Goal: Task Accomplishment & Management: Use online tool/utility

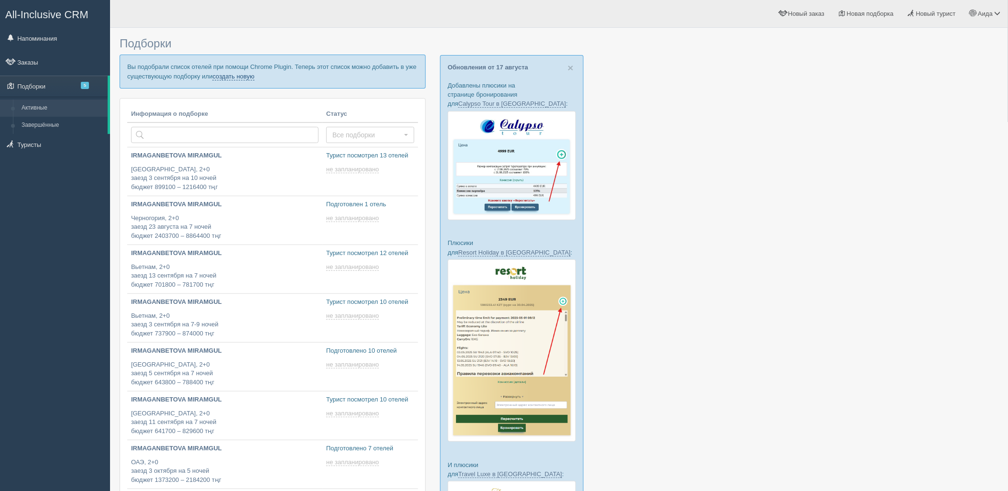
click at [242, 74] on link "создать новую" at bounding box center [233, 77] width 42 height 8
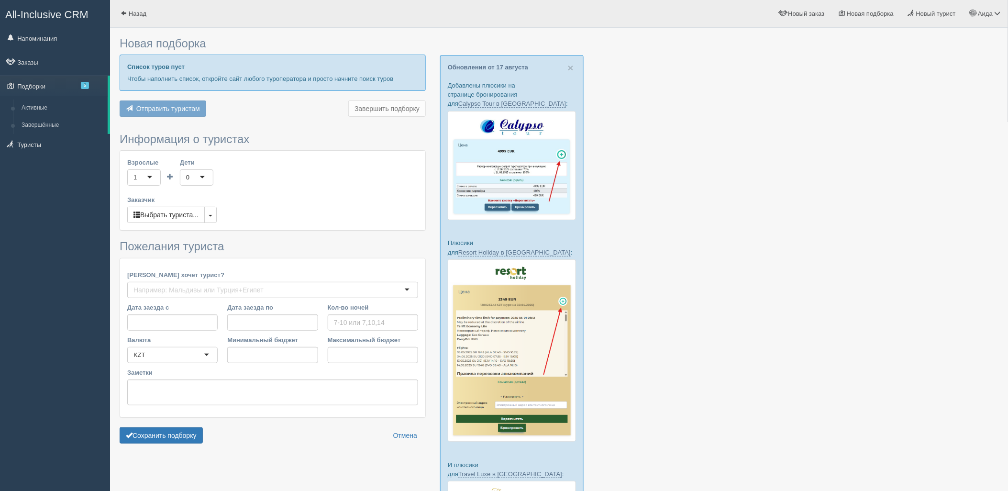
type input "7-8"
type input "1614600"
type input "2811900"
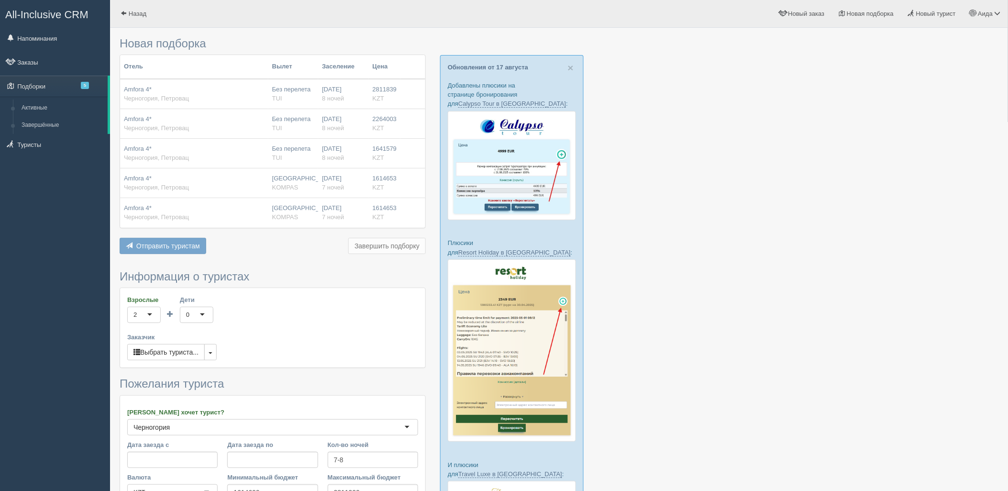
scroll to position [147, 0]
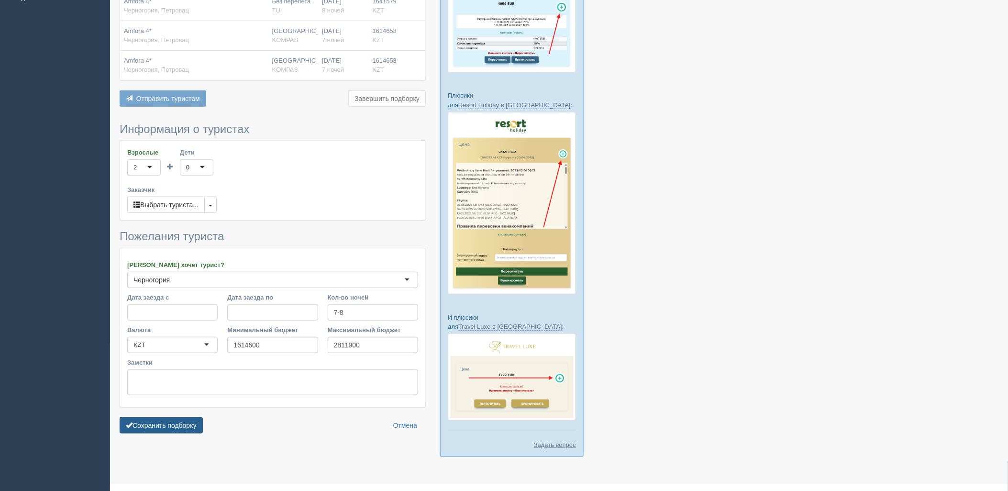
click at [169, 426] on button "Сохранить подборку" at bounding box center [161, 425] width 83 height 16
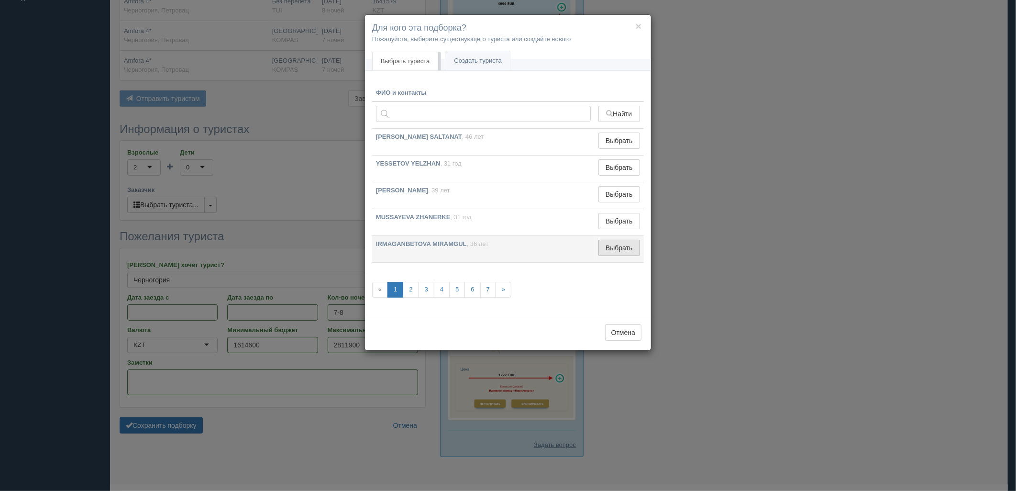
click at [618, 249] on button "Выбрать" at bounding box center [619, 248] width 42 height 16
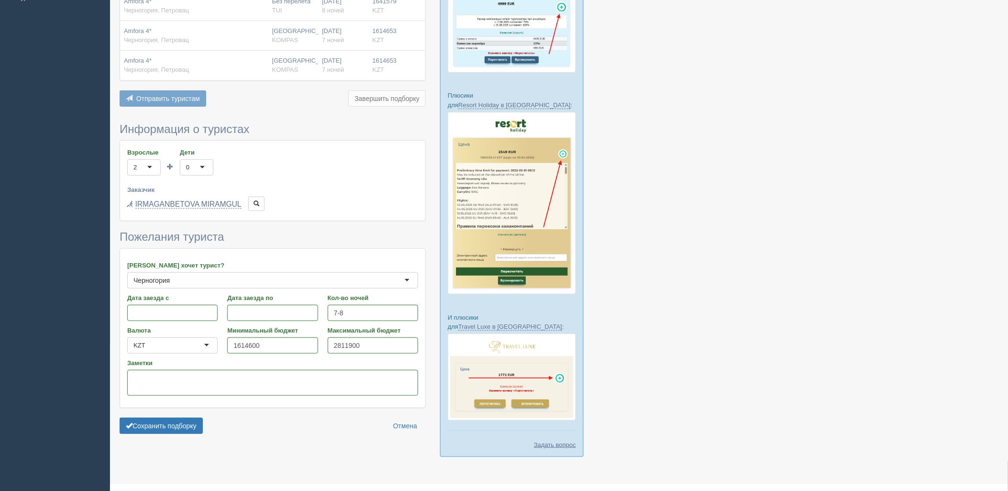
click at [187, 436] on form "Информация о туристах Взрослые 2 2 1 2 3 4 5 6 7 8 9 10 11 12 13 14 15 16 17 18…" at bounding box center [273, 281] width 306 height 316
click at [192, 428] on button "Сохранить подборку" at bounding box center [161, 426] width 83 height 16
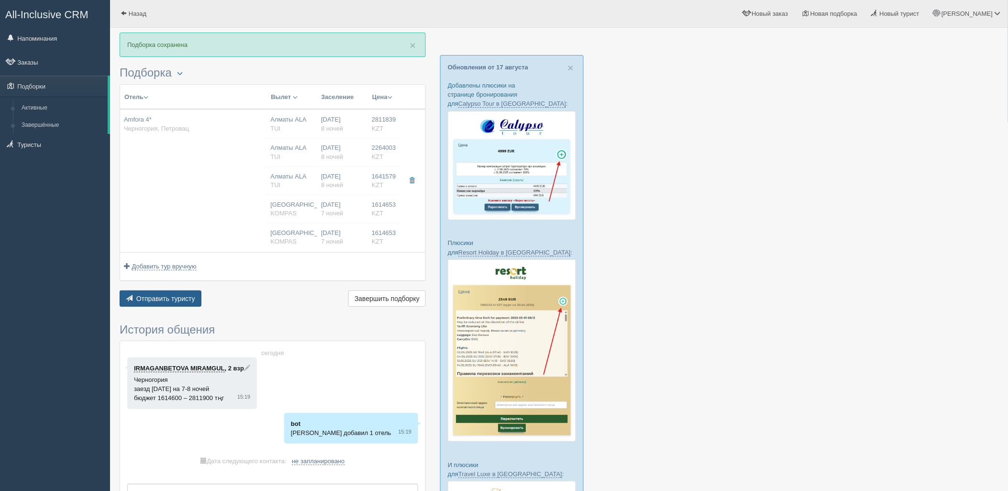
click at [160, 295] on span "Отправить туристу" at bounding box center [165, 299] width 59 height 8
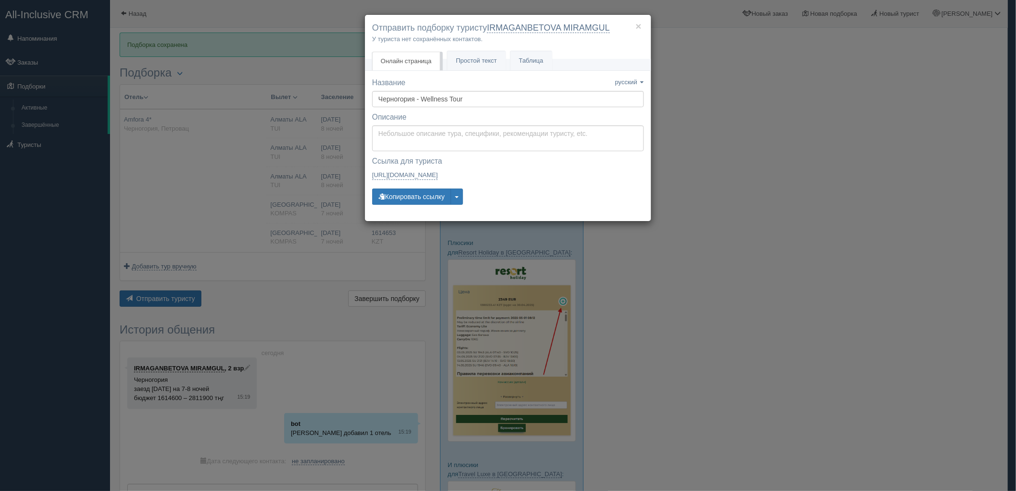
click at [719, 305] on div "× Отправить подборку туристу IRMAGANBETOVA MIRAMGUL У туриста нет сохранённых к…" at bounding box center [508, 245] width 1016 height 491
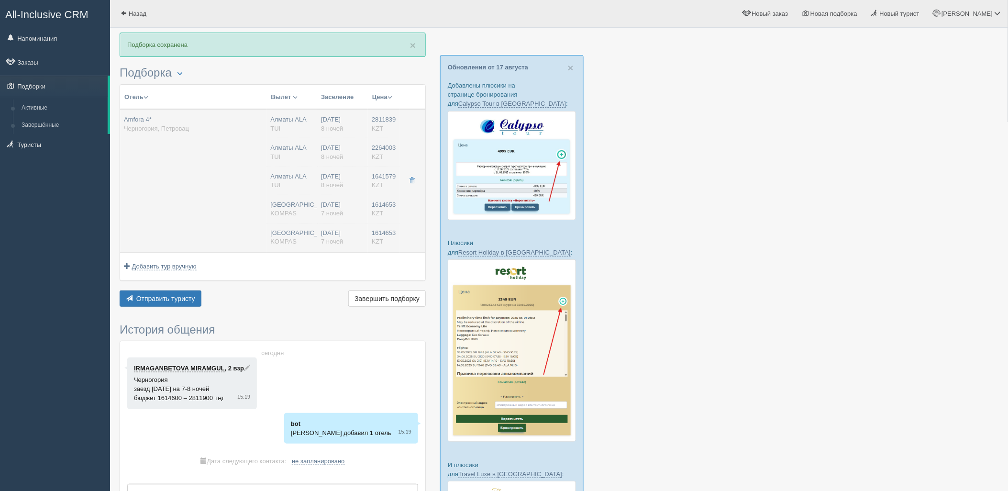
click at [299, 197] on td "Алматы ALA TUI Алматы ALA TUI Алматы ALA TUI Алматы KOMPAS Алматы KOMPAS" at bounding box center [291, 180] width 51 height 143
type input "Amfora 4*"
type input "https://tophotels.ru/hotel/al316037"
type input "Черногория"
type input "Петровац"
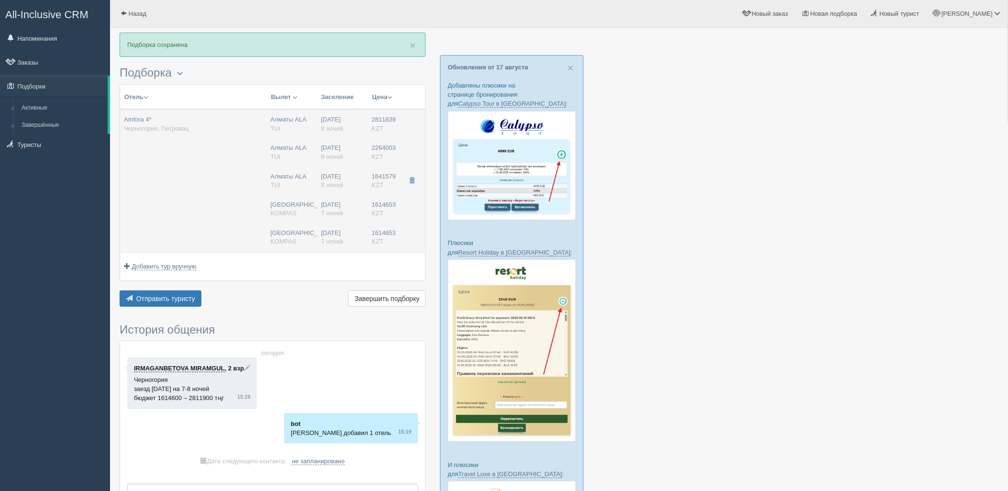
type input "2811839.00"
type input "Алматы ALA"
type input "[GEOGRAPHIC_DATA] TGD"
type input "06:30"
type input "10:25"
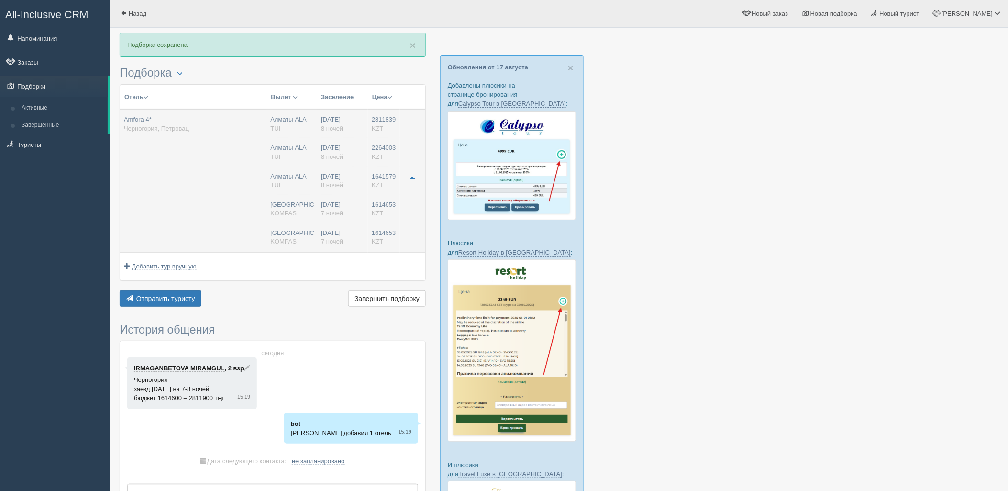
type input "Air Astana"
type input "11:25"
type input "20:20"
type input "8"
type input "Family Studio"
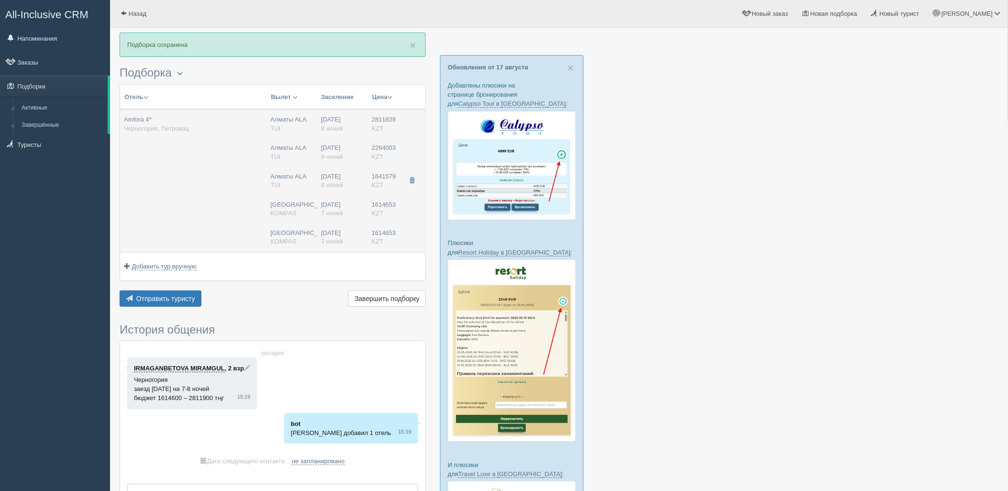
type input "Bed & Breakfast"
type input "TUI"
type input "https://newb2b.fstravel.com/hotel/379706"
type input "2264003.00"
type input "Алматы ALA"
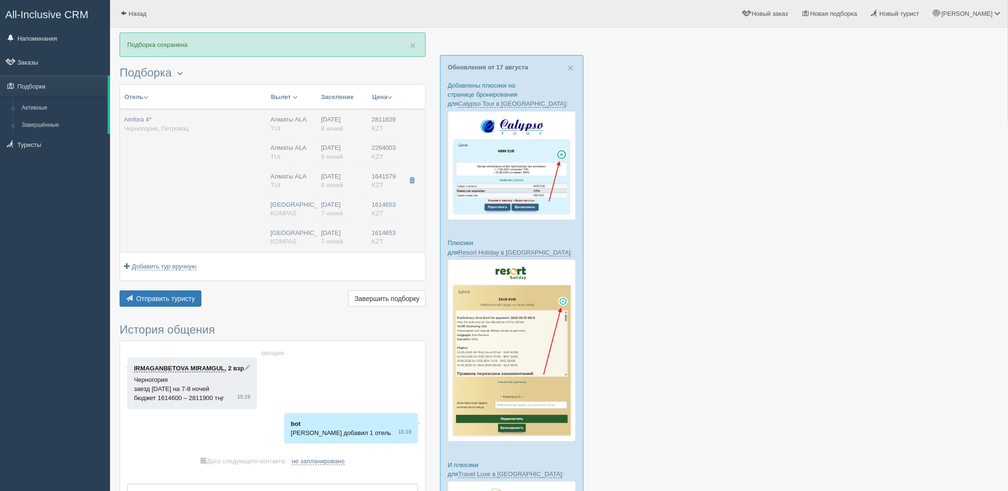
type input "[GEOGRAPHIC_DATA] TGD"
type input "06:30"
type input "10:25"
type input "Air Astana"
type input "11:25"
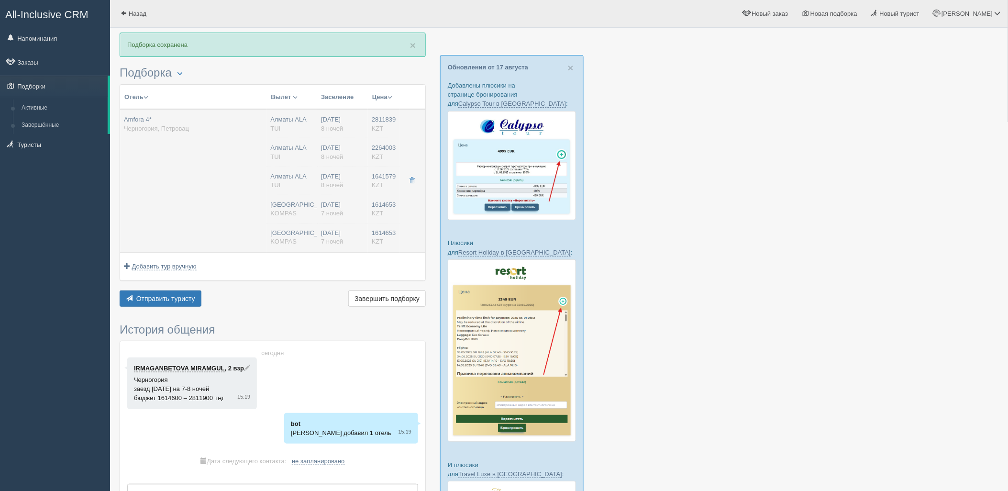
type input "20:20"
type input "8"
type input "Standard Room with French balcony"
type input "Bed & Breakfast"
type input "TUI"
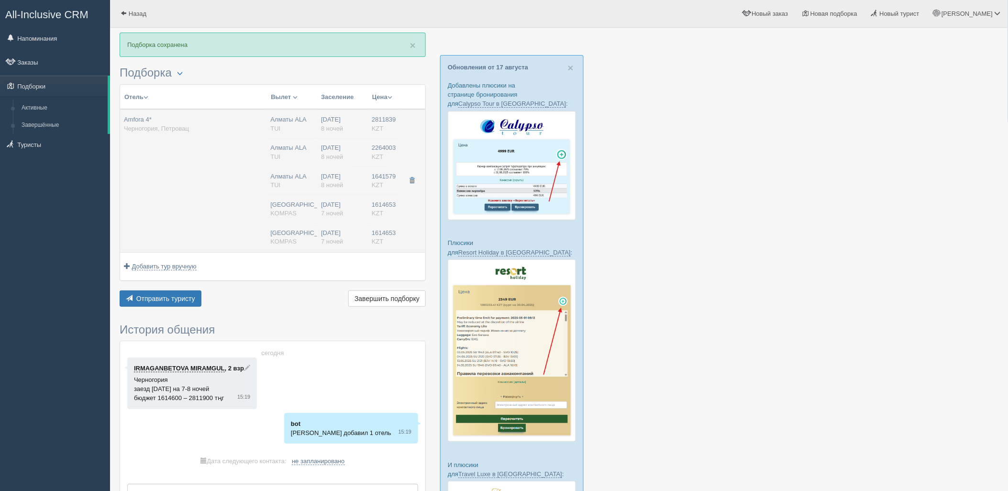
type input "https://newb2b.fstravel.com/hotel/379706"
type input "1641579.00"
type input "Алматы ALA"
type input "[GEOGRAPHIC_DATA] TGD"
type input "06:30"
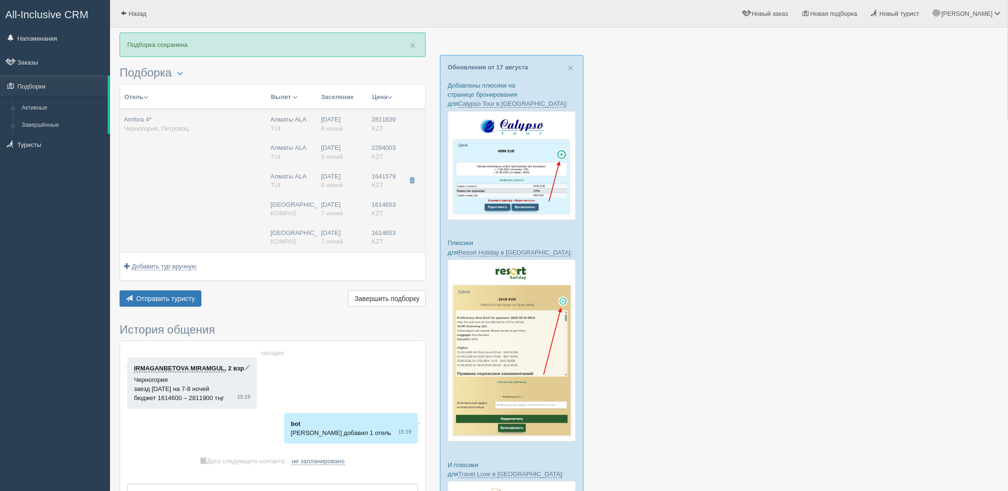
type input "10:25"
type input "Air Astana"
type input "11:25"
type input "20:20"
type input "8"
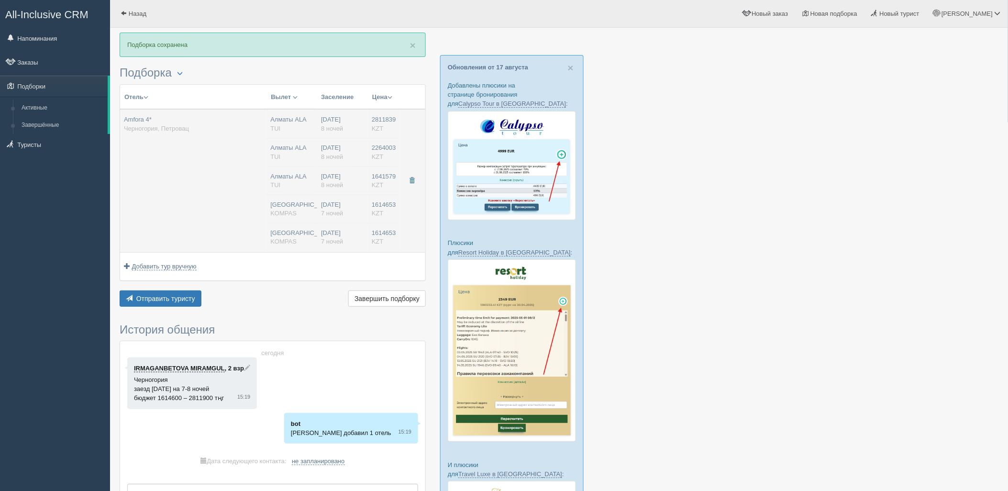
type input "Standard Room with French balcony"
type input "Bed & Breakfast"
type input "TUI"
type input "https://newb2b.fstravel.com/hotel/379706"
type input "1614653.00"
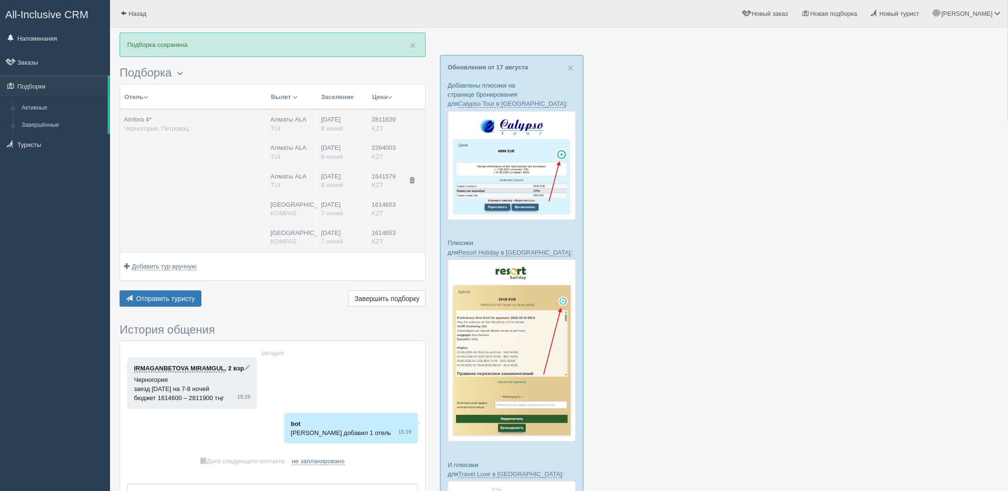
type input "[GEOGRAPHIC_DATA]"
type input "06:30"
type input "7"
type input "STANDARD ROOM"
type input "BB"
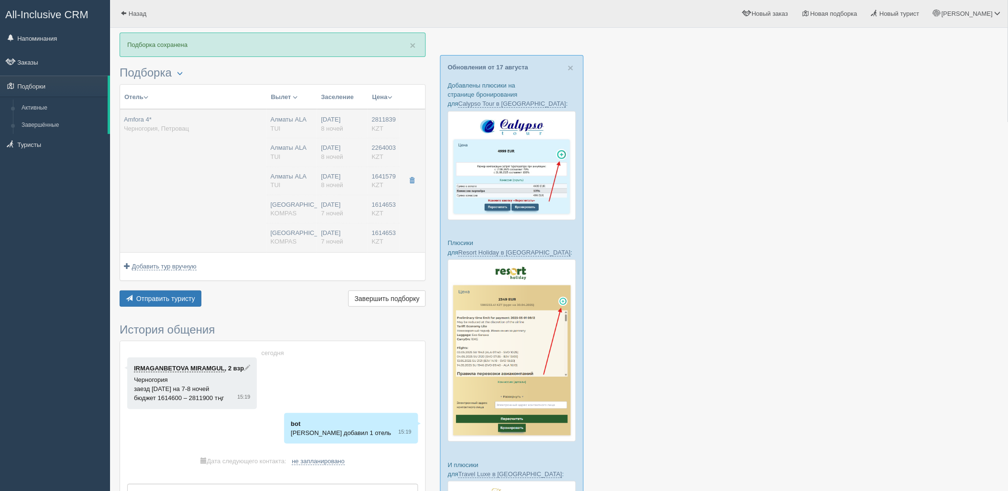
type input "KOMPAS"
type input "https://kompastour.com/kz/rus/country/montenegro/petrovac/amfora_petrovac/"
type input "1614653.00"
type input "[GEOGRAPHIC_DATA]"
type input "06:30"
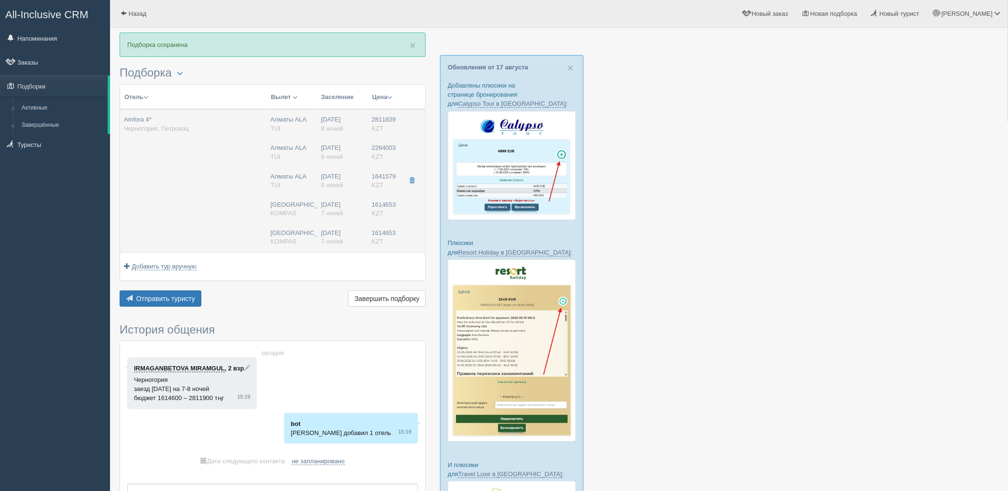
type input "7"
type input "STANDARD ROOM"
type input "BB"
type input "KOMPAS"
type input "https://kompastour.com/kz/rus/country/montenegro/petrovac/amfora_petrovac/"
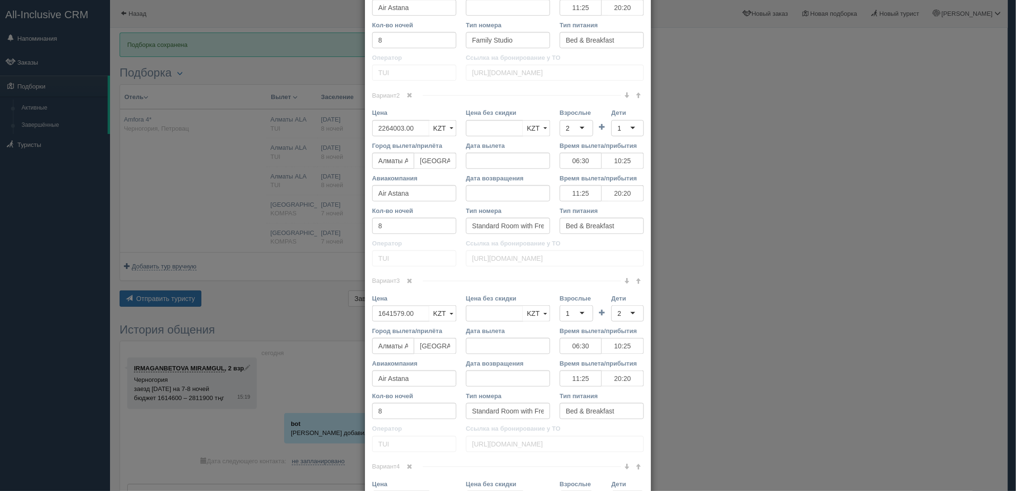
scroll to position [524, 0]
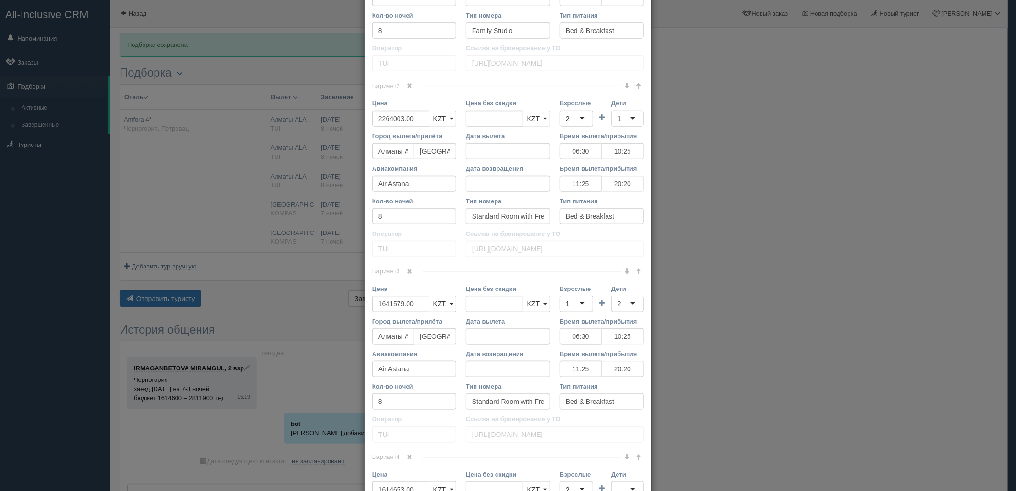
click at [408, 275] on link at bounding box center [410, 271] width 16 height 11
drag, startPoint x: 413, startPoint y: 120, endPoint x: 343, endPoint y: 123, distance: 69.9
click at [343, 123] on div "× Редактировать тур Название отеля Amfora 4* Ссылка на отель для туриста https:…" at bounding box center [508, 245] width 1016 height 491
type input "2264003.00"
type input "3905582"
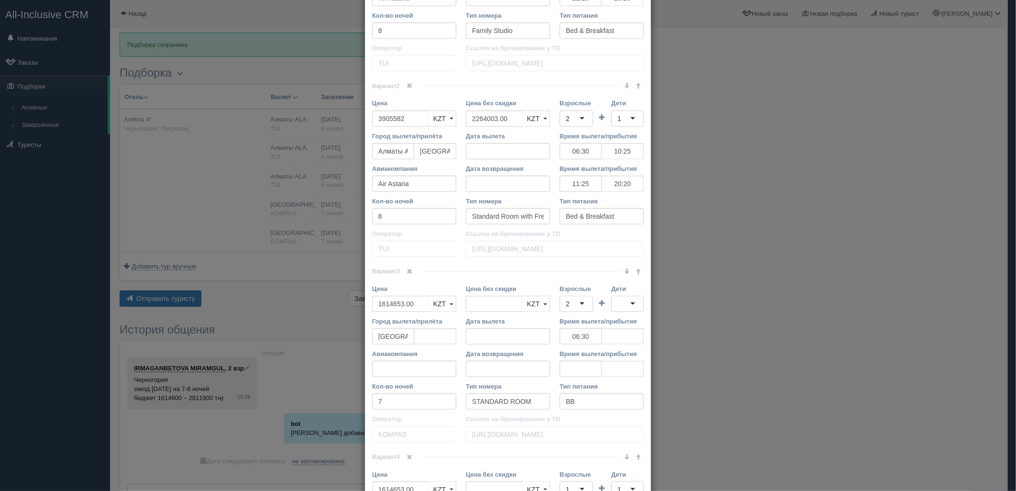
click at [575, 118] on div "2" at bounding box center [576, 119] width 33 height 16
click at [619, 111] on div "1" at bounding box center [627, 119] width 33 height 16
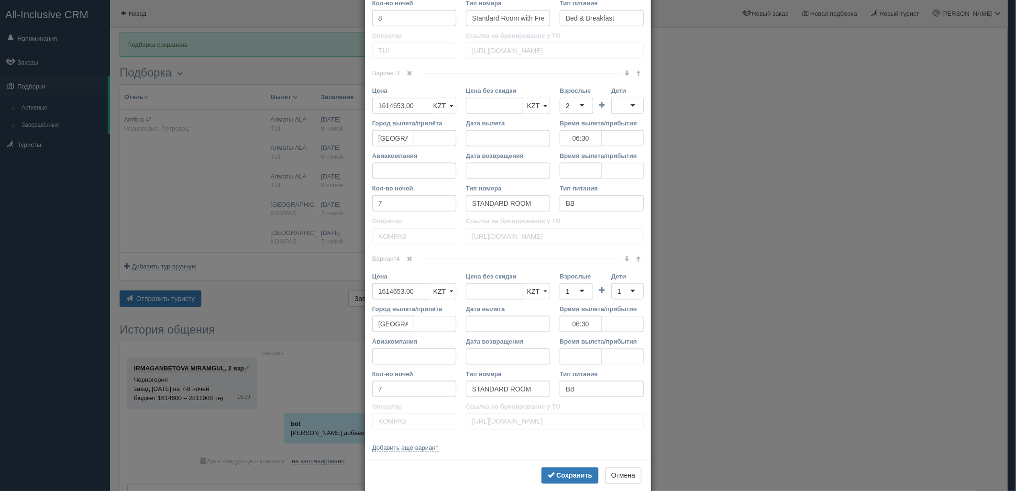
scroll to position [740, 0]
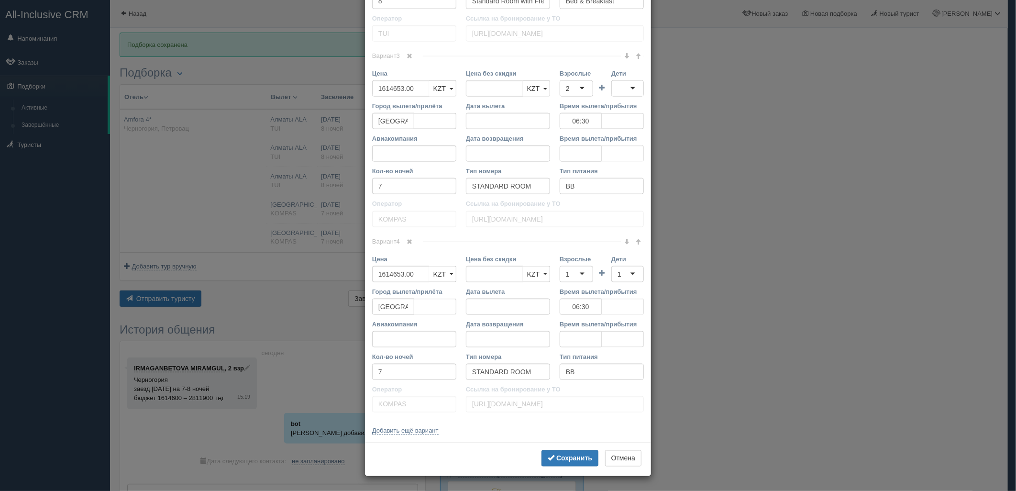
click at [563, 450] on div "Сохранить Отмена" at bounding box center [508, 459] width 286 height 33
click at [568, 455] on button "Сохранить" at bounding box center [570, 458] width 57 height 16
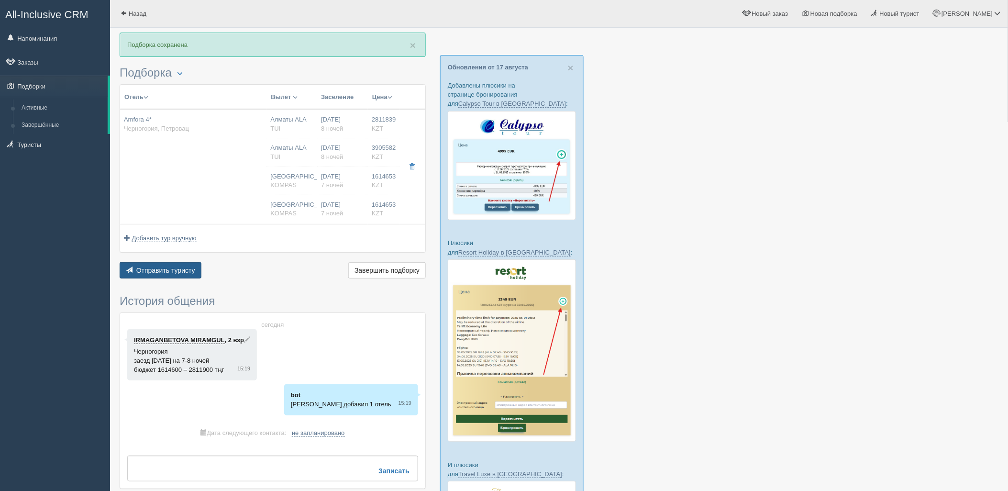
click at [179, 274] on span "Отправить туристу" at bounding box center [165, 270] width 59 height 8
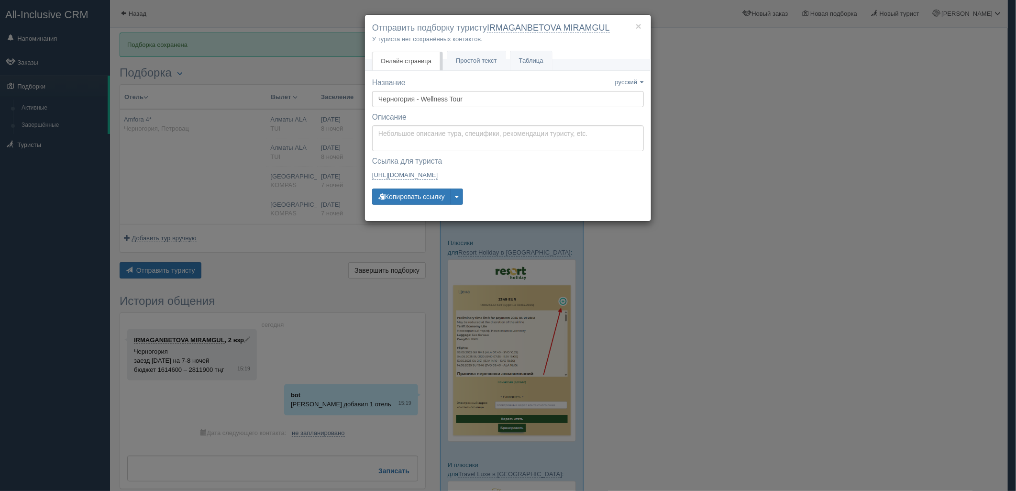
drag, startPoint x: 676, startPoint y: 248, endPoint x: 294, endPoint y: 277, distance: 383.3
click at [675, 248] on div "× Отправить подборку туристу IRMAGANBETOVA MIRAMGUL У туриста нет сохранённых к…" at bounding box center [508, 245] width 1016 height 491
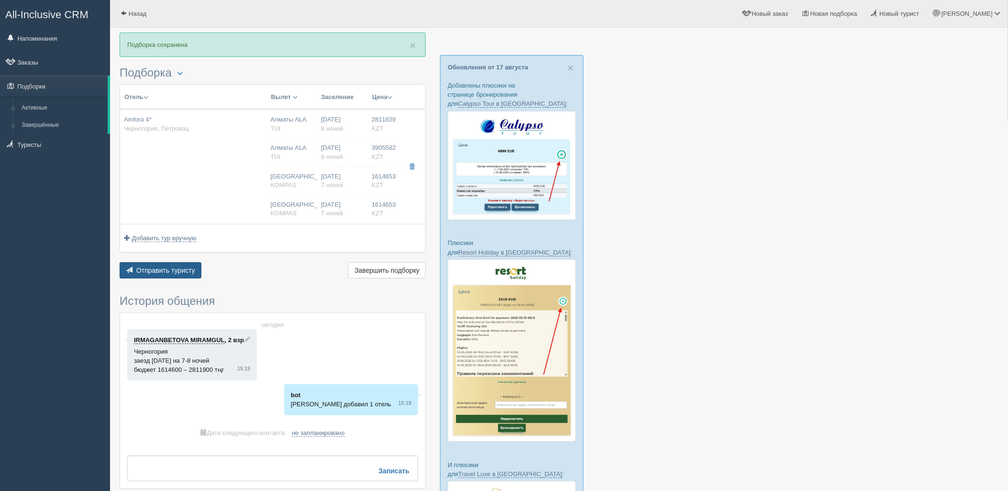
click at [175, 269] on span "Отправить туристу" at bounding box center [165, 270] width 59 height 8
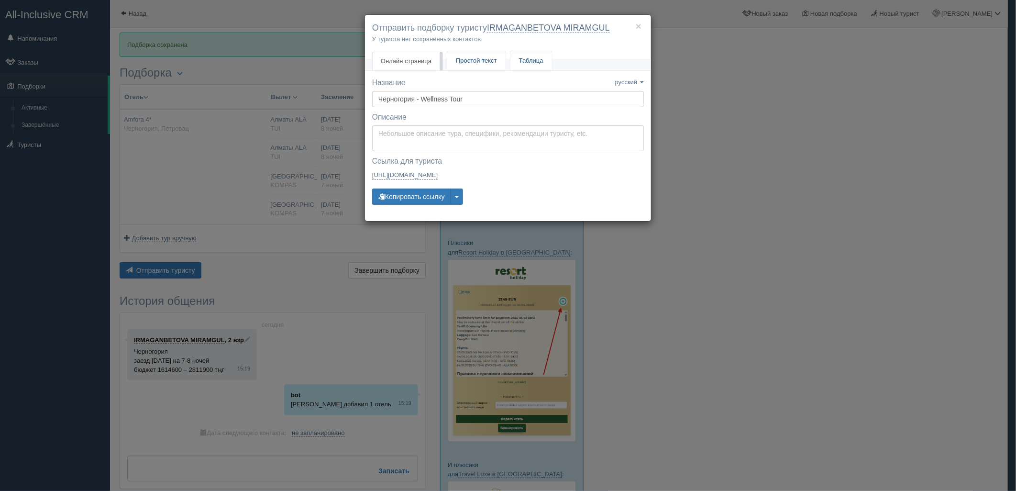
drag, startPoint x: 469, startPoint y: 54, endPoint x: 471, endPoint y: 59, distance: 5.2
click at [469, 54] on link "Простой текст Текст" at bounding box center [476, 61] width 58 height 20
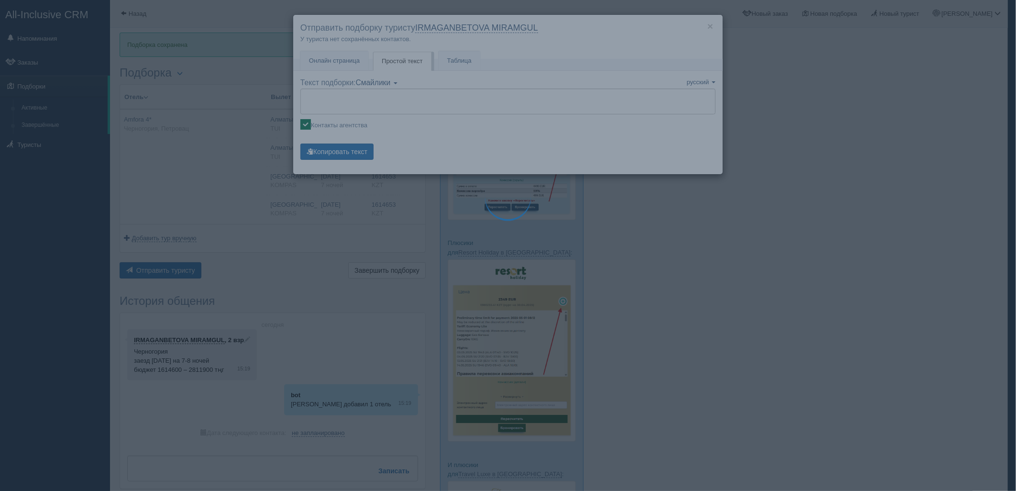
type textarea "🌞 Добрый день! Предлагаем Вам рассмотреть следующие варианты: 🌎 Черногория, Пет…"
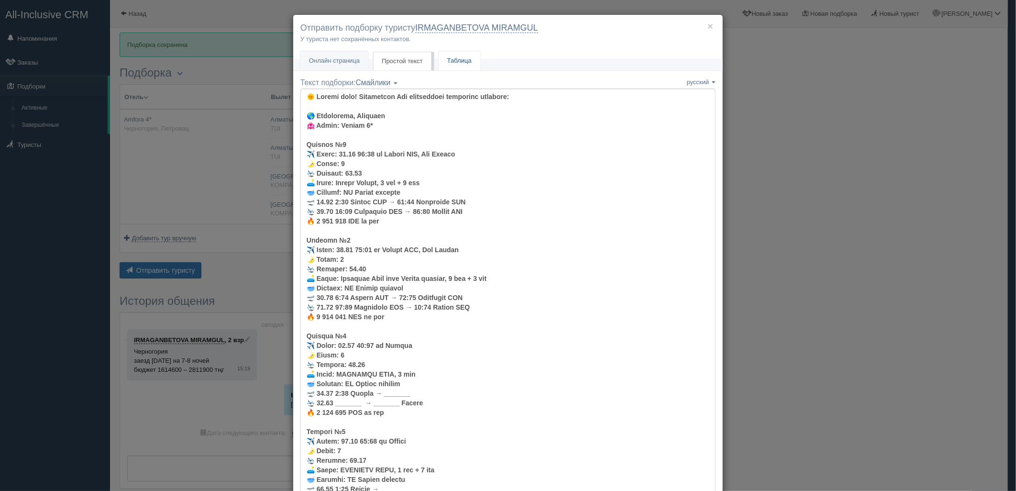
click at [447, 66] on link "Таблица" at bounding box center [460, 61] width 42 height 20
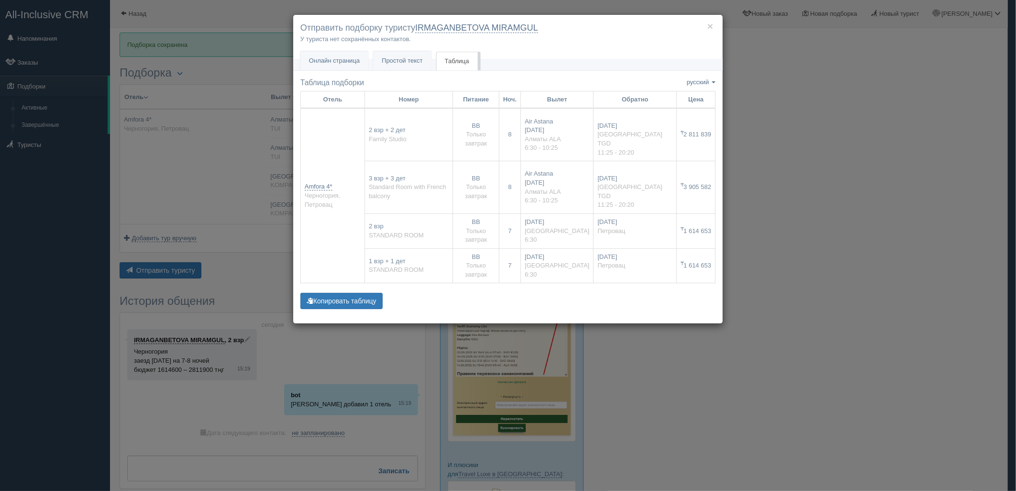
drag, startPoint x: 682, startPoint y: 133, endPoint x: 714, endPoint y: 133, distance: 32.1
click at [714, 133] on td "₸ 2 811 839" at bounding box center [696, 134] width 39 height 53
drag, startPoint x: 713, startPoint y: 132, endPoint x: 699, endPoint y: 127, distance: 14.7
copy td "2 811 839"
drag, startPoint x: 681, startPoint y: 178, endPoint x: 711, endPoint y: 177, distance: 30.2
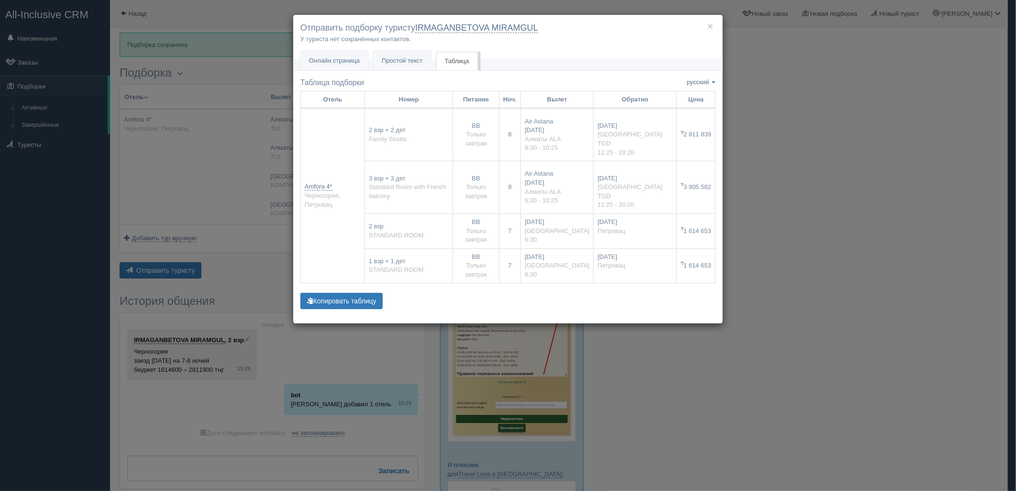
click at [711, 177] on td "₸ 3 905 582" at bounding box center [696, 187] width 39 height 53
copy td "3 905 582"
drag, startPoint x: 709, startPoint y: 245, endPoint x: 683, endPoint y: 246, distance: 26.8
click at [683, 248] on td "₸ 1 614 653" at bounding box center [696, 265] width 39 height 35
copy td "1 614 653"
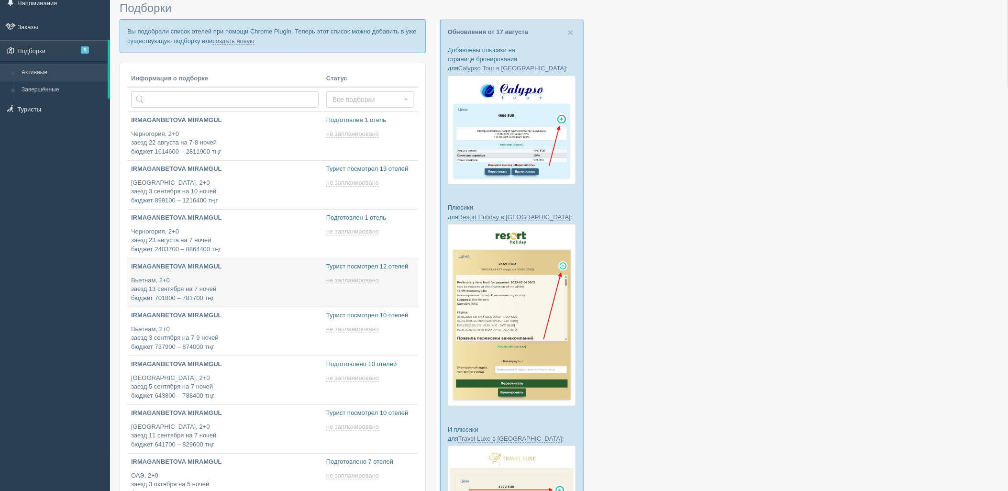
scroll to position [39, 0]
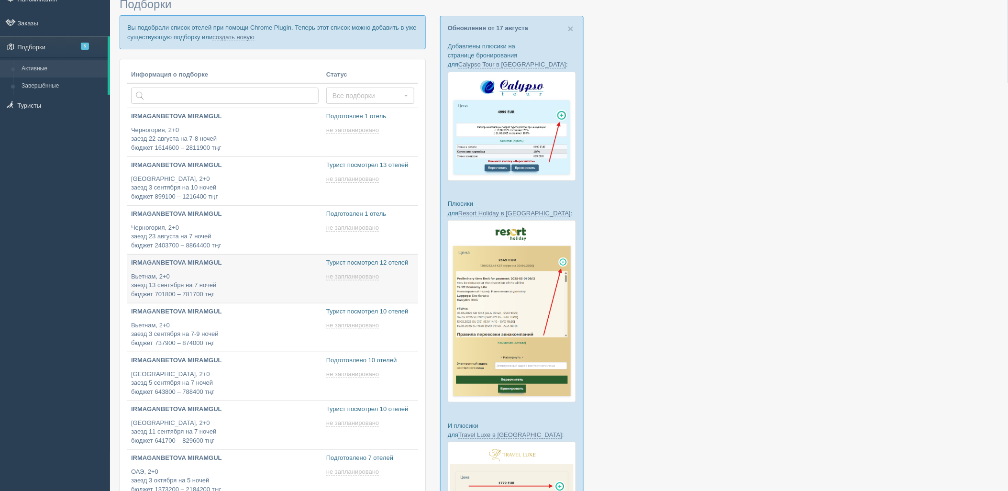
type input "[DATE] 17:25"
type input "[DATE] 13:20"
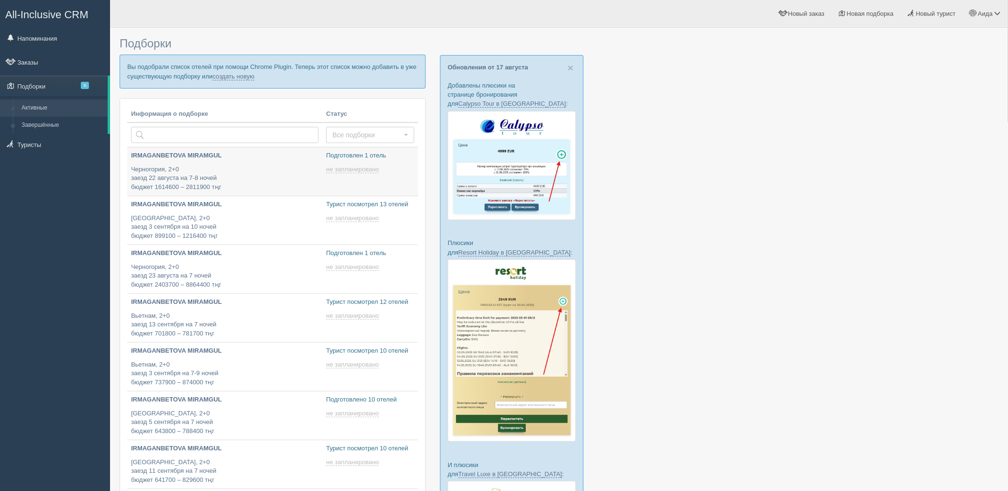
type input "[DATE] 13:35"
type input "[DATE] 16:15"
drag, startPoint x: 232, startPoint y: 74, endPoint x: 236, endPoint y: 79, distance: 6.6
click at [232, 74] on link "создать новую" at bounding box center [233, 77] width 42 height 8
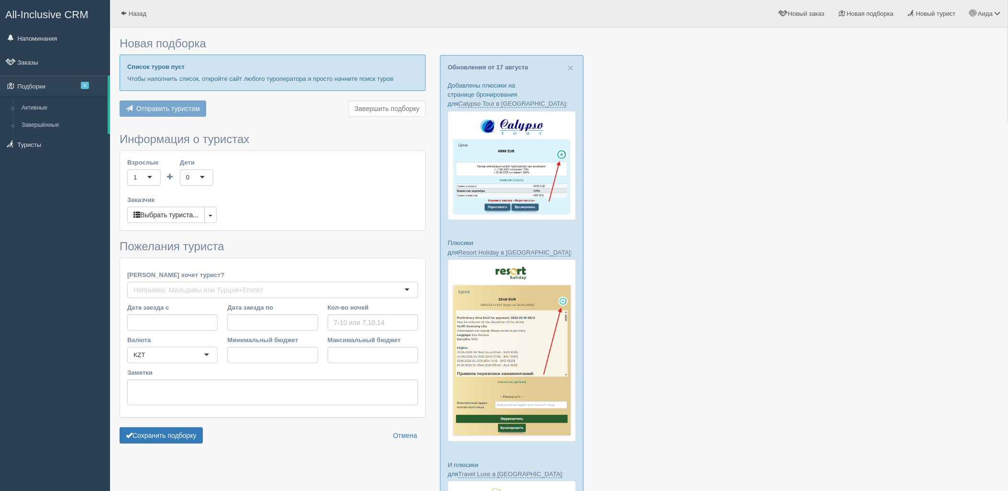
type input "7"
type input "1631900"
type input "3872800"
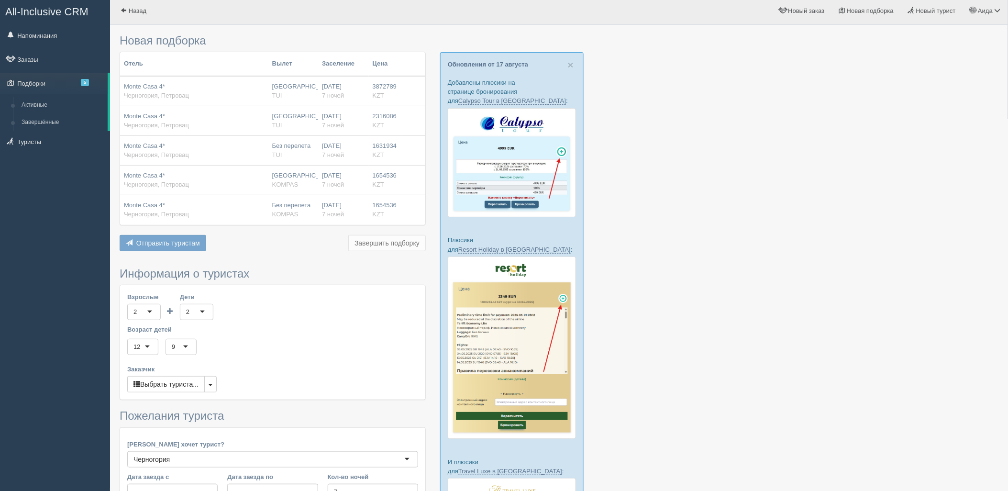
scroll to position [135, 0]
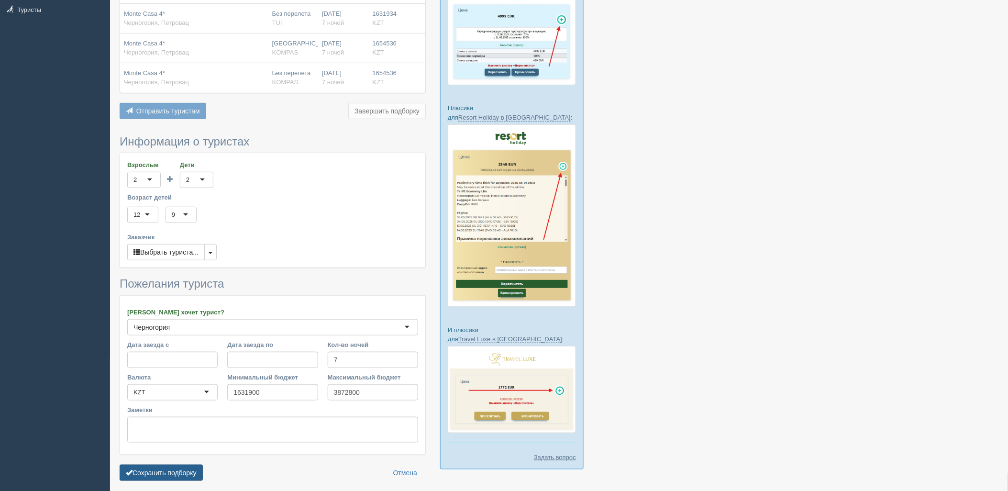
click at [186, 476] on button "Сохранить подборку" at bounding box center [161, 473] width 83 height 16
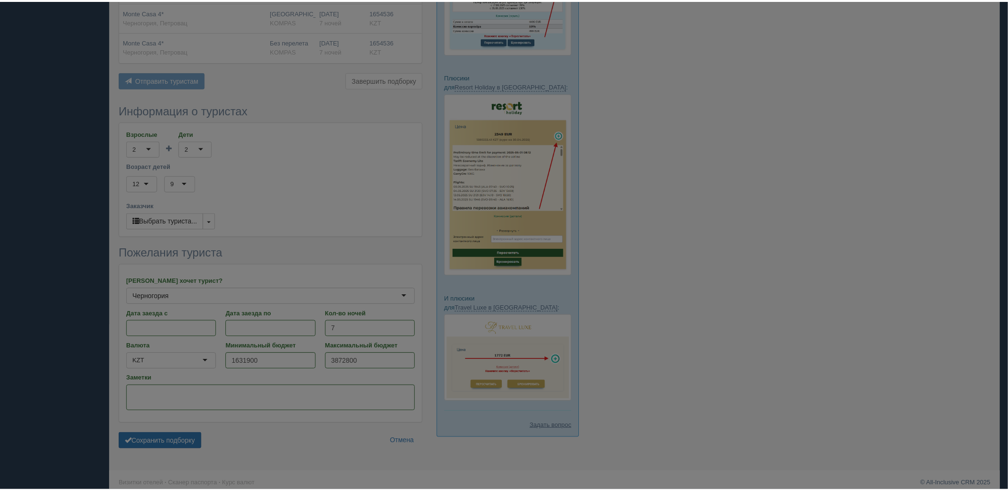
scroll to position [174, 0]
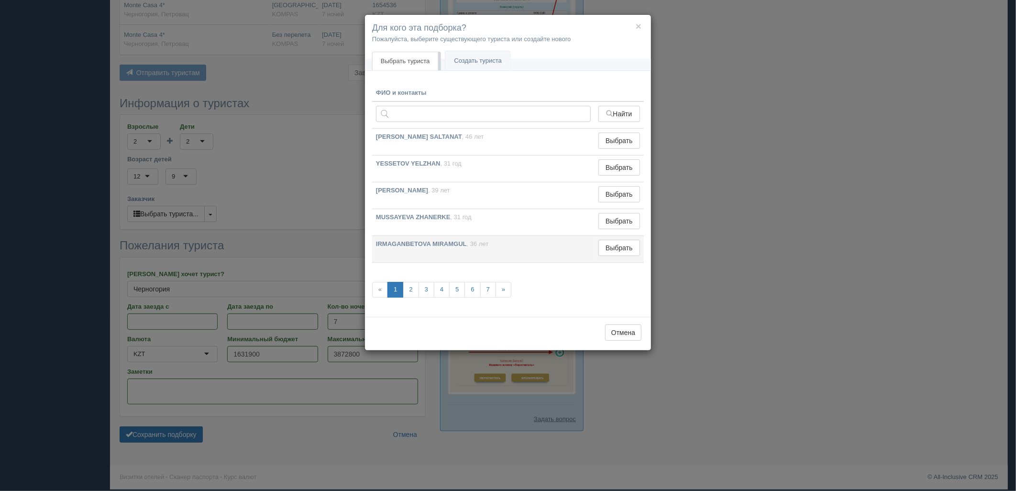
click at [616, 258] on td "Выбрать Выбран" at bounding box center [619, 249] width 49 height 27
click at [590, 249] on td "IRMAGANBETOVA MIRAMGUL , 36 лет" at bounding box center [483, 249] width 222 height 27
click at [599, 249] on button "Выбрать" at bounding box center [619, 248] width 42 height 16
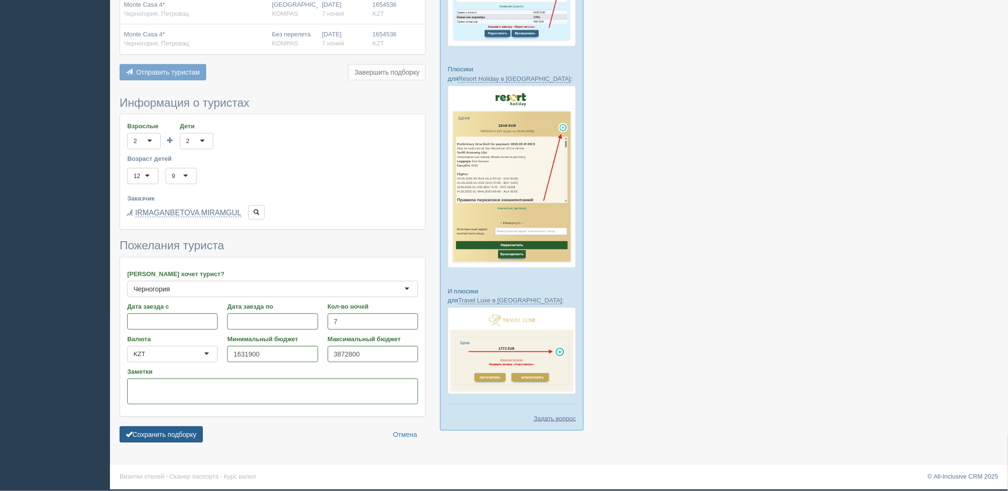
click at [159, 441] on button "Сохранить подборку" at bounding box center [161, 434] width 83 height 16
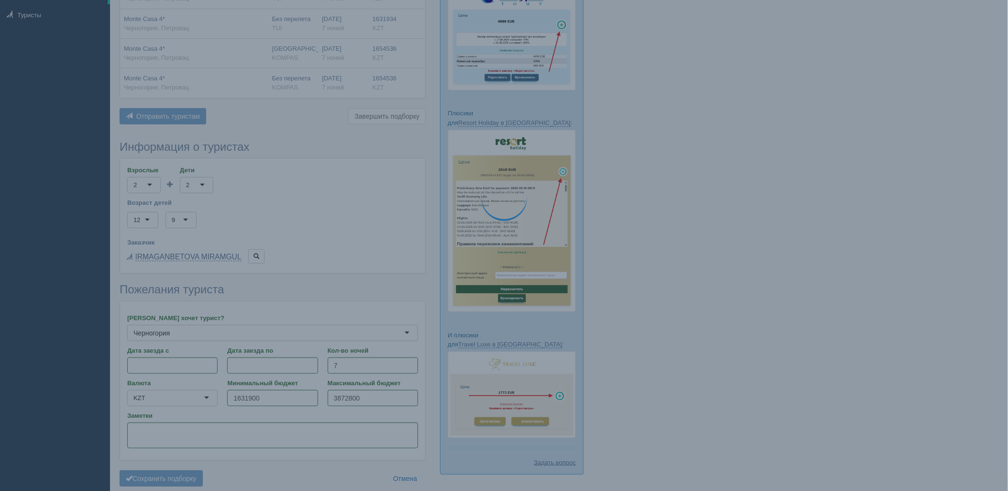
scroll to position [121, 0]
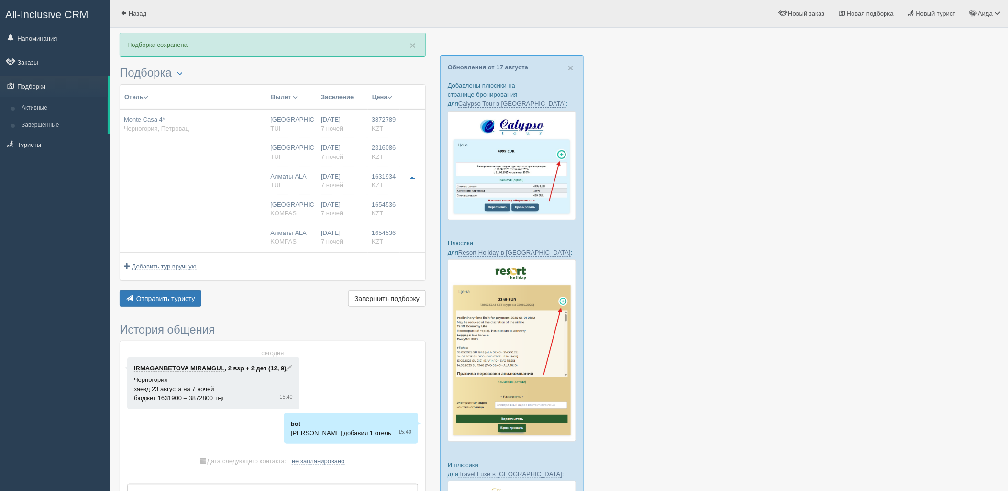
click at [272, 197] on td "[GEOGRAPHIC_DATA] [GEOGRAPHIC_DATA] [GEOGRAPHIC_DATA] [GEOGRAPHIC_DATA] [GEOGRA…" at bounding box center [291, 180] width 51 height 143
type input "Monte Casa 4*"
type input "[URL][DOMAIN_NAME]"
type input "Черногория"
type input "Петровац"
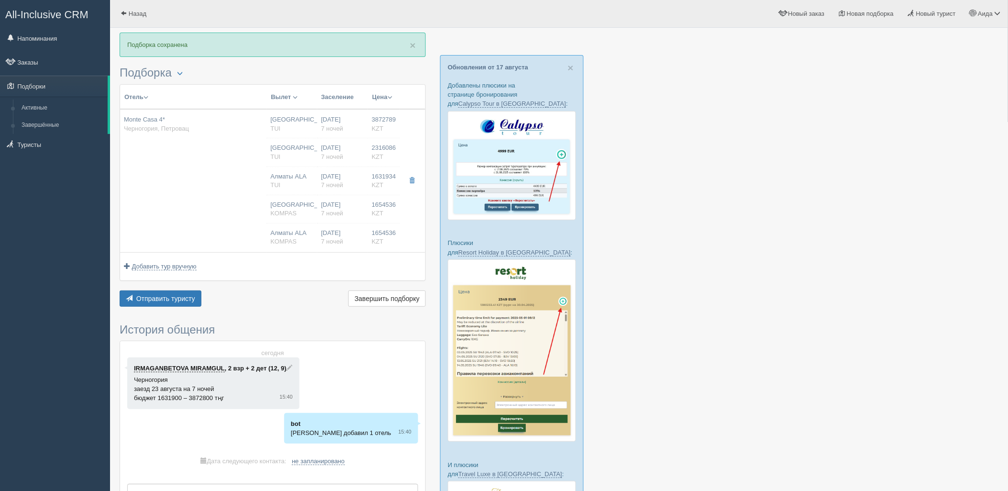
type input "3872789.00"
type input "[GEOGRAPHIC_DATA]"
type input "06:30"
type input "7"
type input "Suite Sea View"
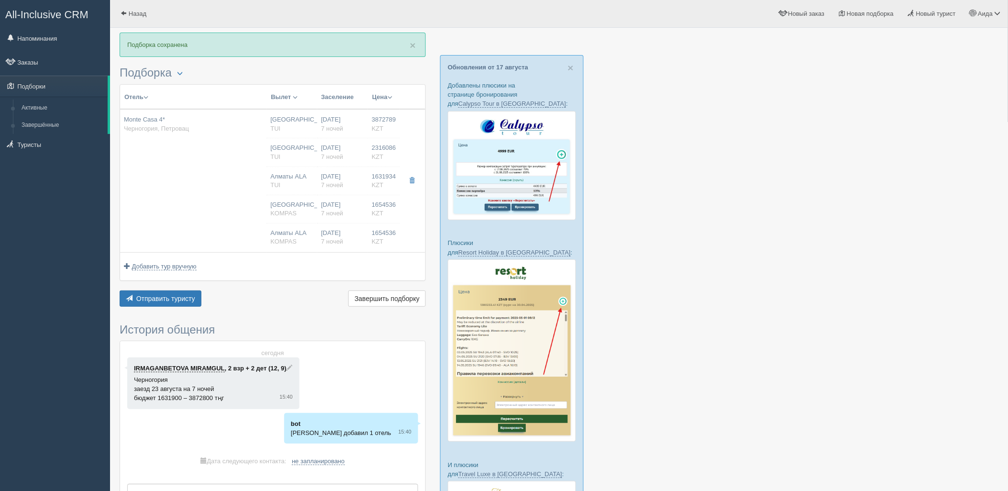
type input "Bed & Breakfast"
type input "TUI"
type input "[URL][DOMAIN_NAME]"
type input "2316086.00"
type input "[GEOGRAPHIC_DATA]"
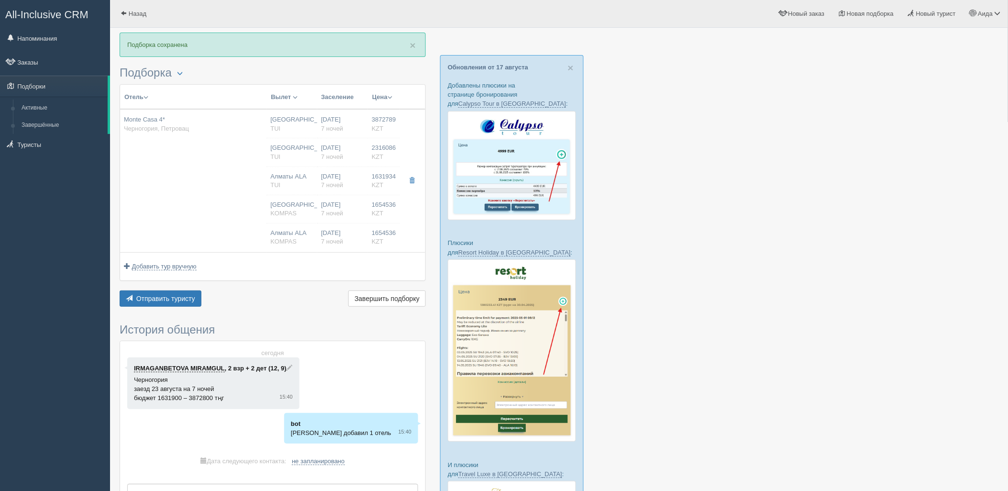
type input "06:30"
type input "7"
type input "DBL Standard Park View"
type input "Bed & Breakfast"
type input "TUI"
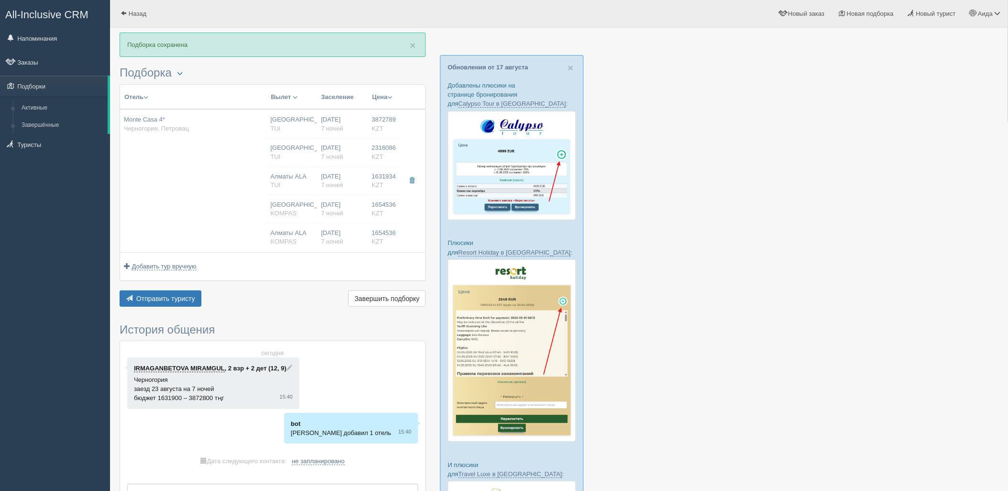
type input "[URL][DOMAIN_NAME]"
type input "1631934.00"
type input "Алматы ALA"
type input "[GEOGRAPHIC_DATA] TGD"
type input "06:30"
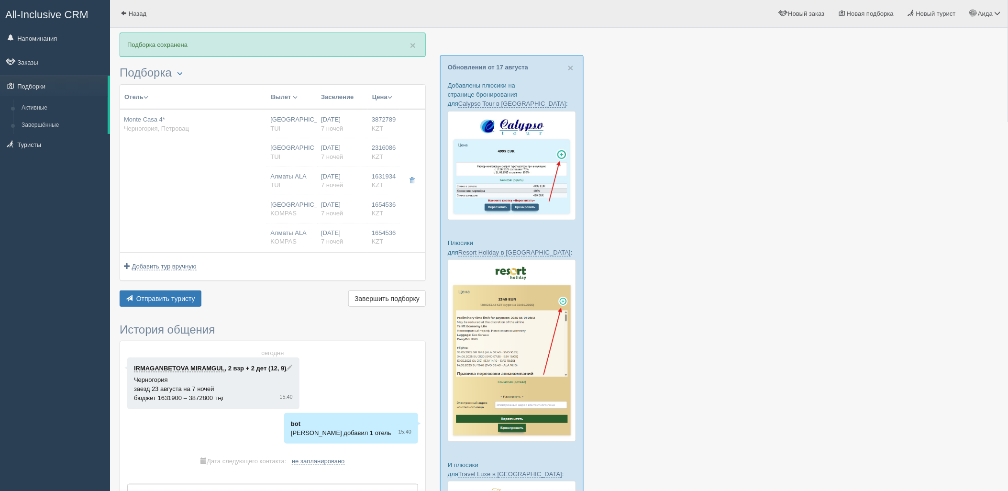
type input "10:25"
type input "Air Astana"
type input "11:25"
type input "20:20"
type input "7"
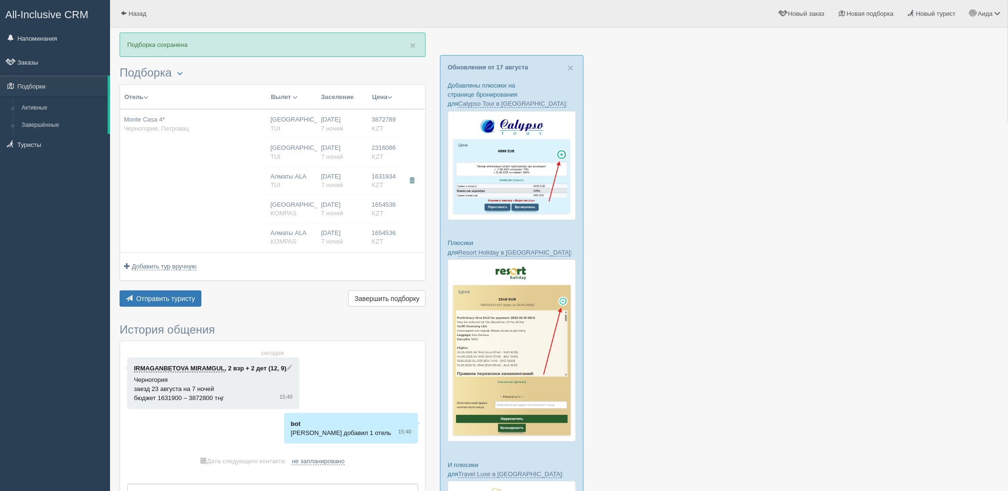
type input "DBL Standard Park View"
type input "Bed & Breakfast"
type input "TUI"
type input "[URL][DOMAIN_NAME]"
type input "1654536.00"
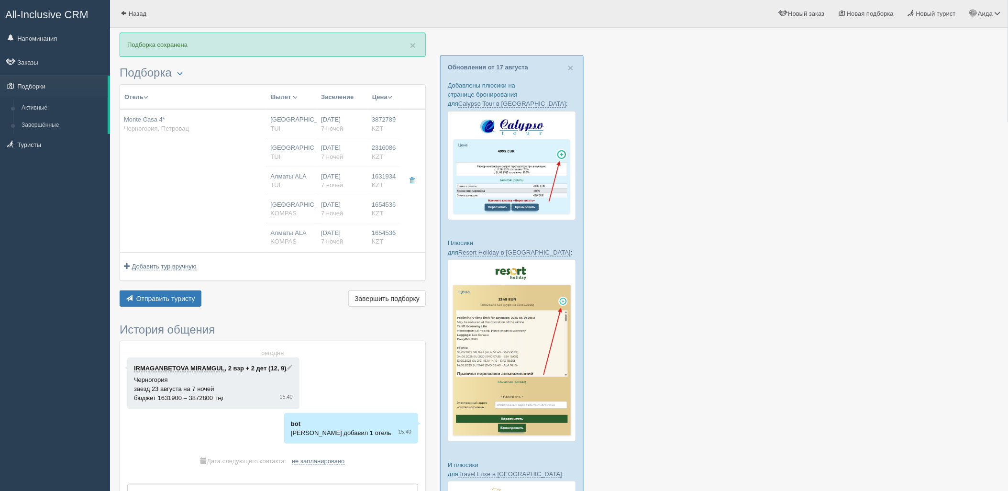
type input "[GEOGRAPHIC_DATA]"
type input "06:30"
type input "7"
type input "DBL Standard Park View"
type input "BB"
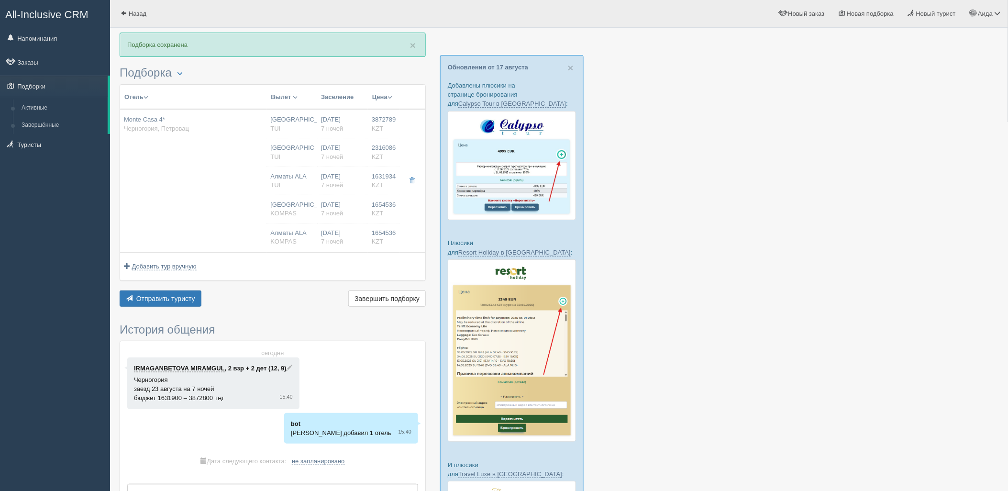
type input "KOMPAS"
type input "[URL][DOMAIN_NAME]"
type input "1654536.00"
type input "Алматы ALA"
type input "[GEOGRAPHIC_DATA] TGD"
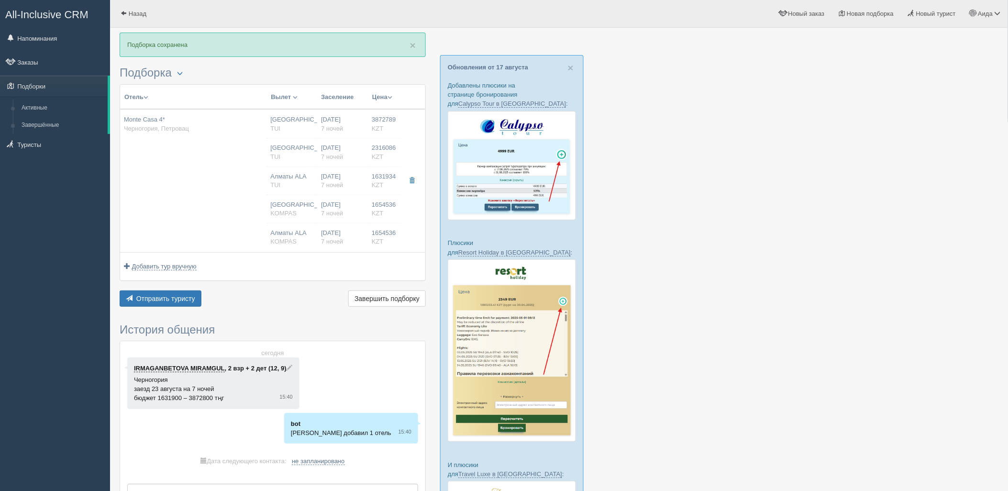
type input "06:30"
type input "10:25"
type input "Air Astana"
type input "11:25"
type input "20:20"
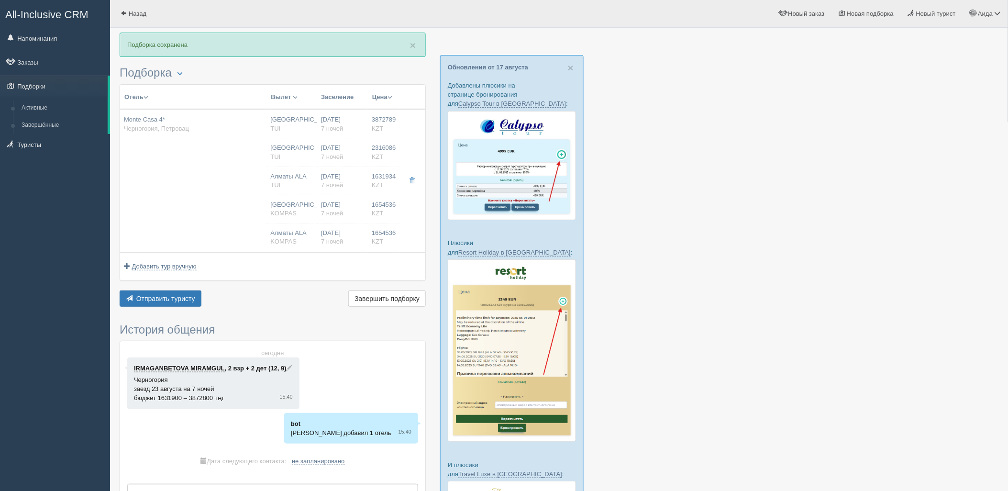
type input "7"
type input "DBL Standard Park View"
type input "BB"
type input "KOMPAS"
type input "[URL][DOMAIN_NAME]"
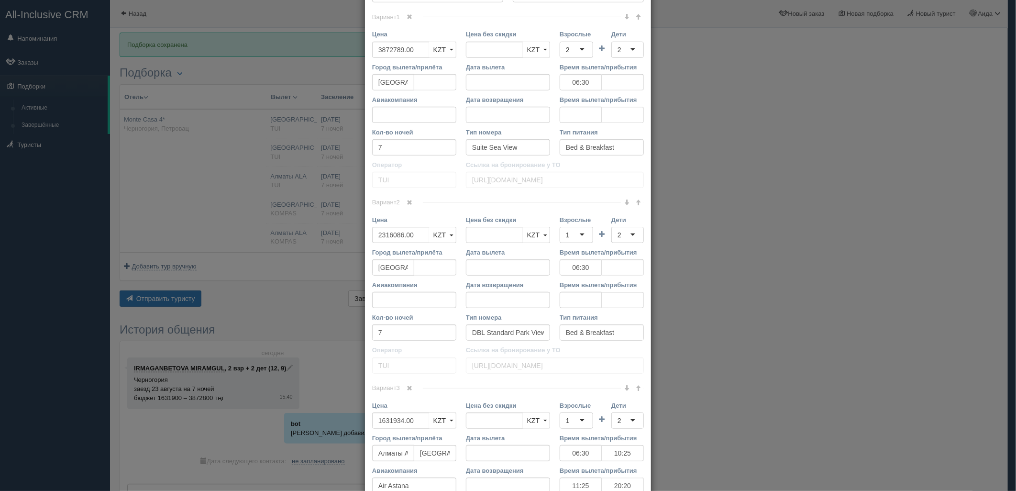
scroll to position [426, 0]
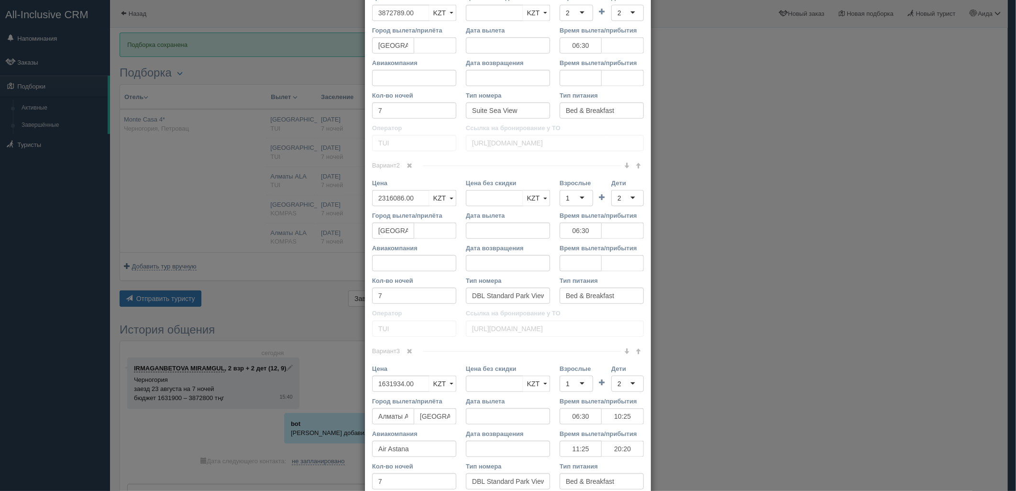
click at [410, 353] on span at bounding box center [410, 351] width 6 height 6
drag, startPoint x: 391, startPoint y: 198, endPoint x: 351, endPoint y: 199, distance: 40.2
click at [351, 199] on div "× Редактировать тур Название отеля [GEOGRAPHIC_DATA] 4* Ссылка на отель для тур…" at bounding box center [508, 245] width 1016 height 491
type input "2316086.00"
type input "3948020"
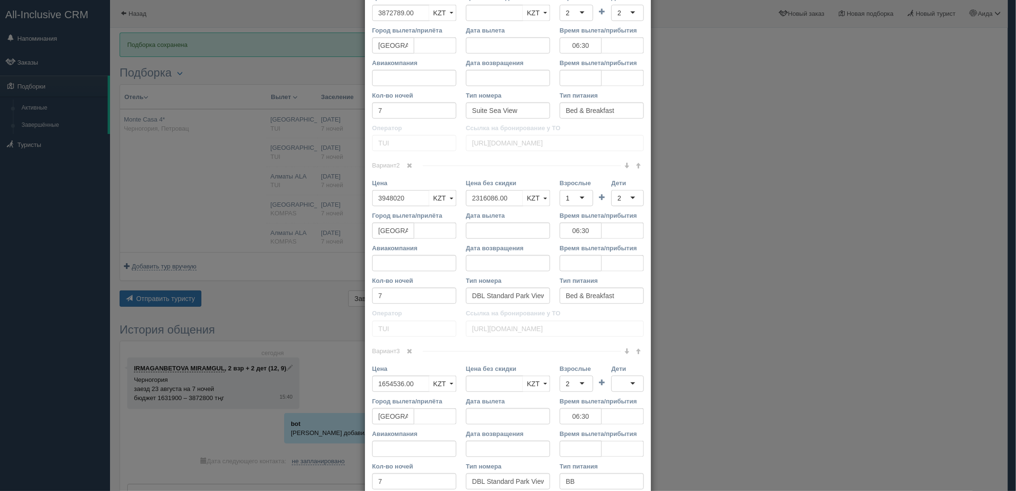
click at [584, 203] on div "1" at bounding box center [576, 198] width 33 height 16
click at [629, 197] on div "2" at bounding box center [627, 198] width 33 height 16
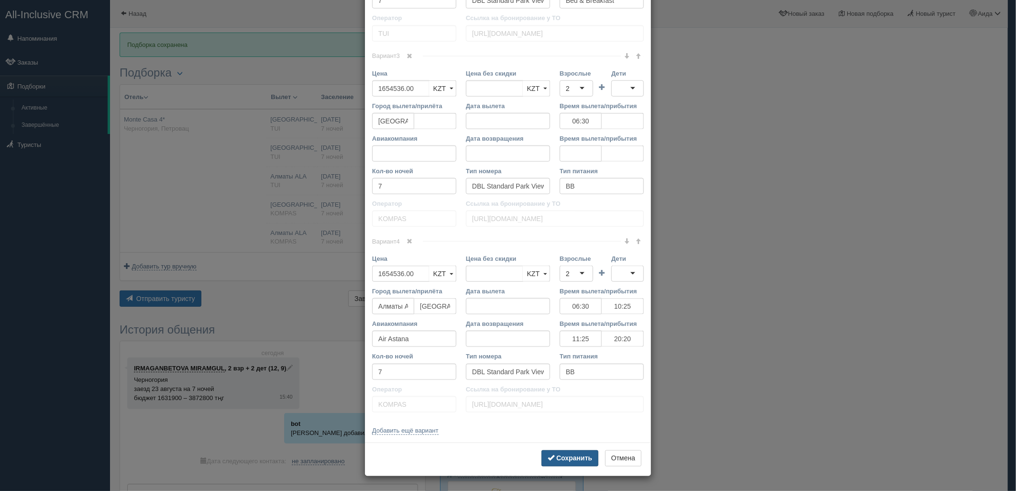
click at [556, 456] on b "Сохранить" at bounding box center [574, 458] width 36 height 8
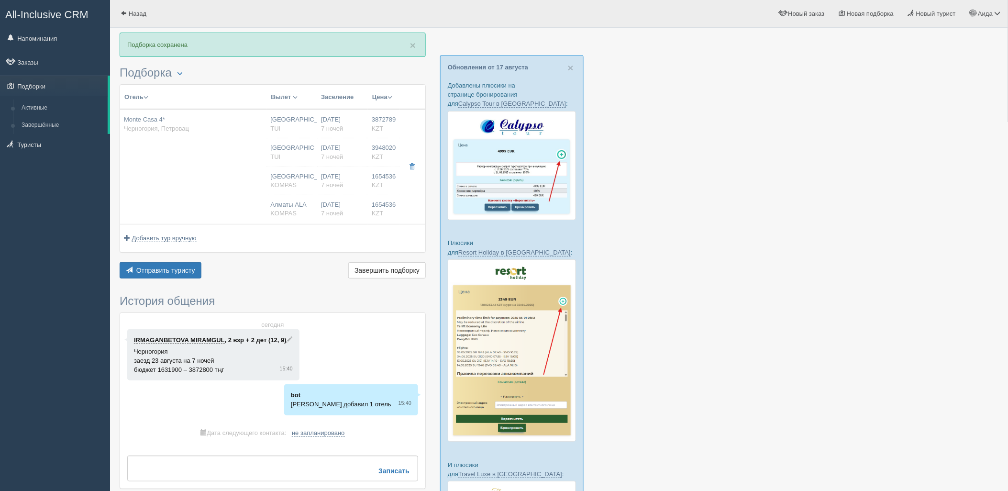
click at [176, 261] on div "Отель Разделить отели... Вылет Выезд Авиа Автобус Заселение Цена Дешёвые вначале" at bounding box center [273, 182] width 306 height 197
click at [193, 270] on span "Отправить туристу" at bounding box center [165, 270] width 59 height 8
